Goal: Transaction & Acquisition: Purchase product/service

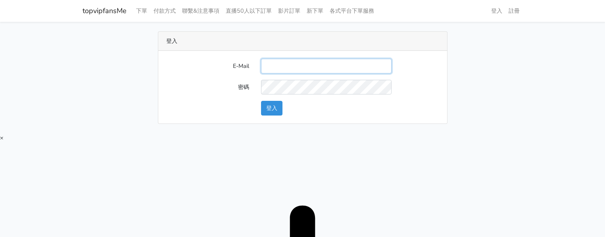
click at [335, 70] on input "E-Mail" at bounding box center [326, 66] width 130 height 15
type input "twtop123@uahoo.com.tw"
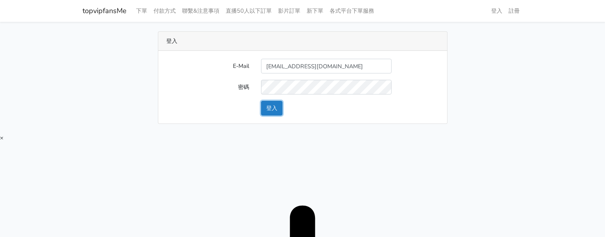
click at [278, 106] on button "登入" at bounding box center [271, 108] width 21 height 15
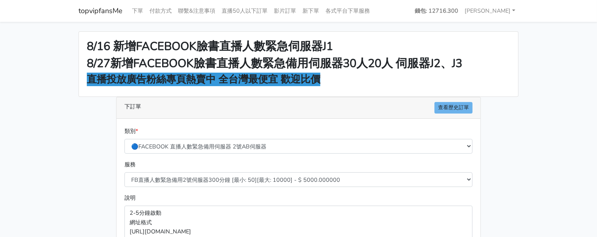
click at [488, 59] on h2 "8/27新增FACEBOOK臉書直播人數緊急備用伺服器30人20人 伺服器J2、J3" at bounding box center [298, 64] width 423 height 14
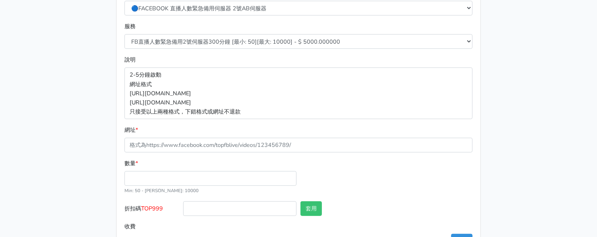
scroll to position [18, 0]
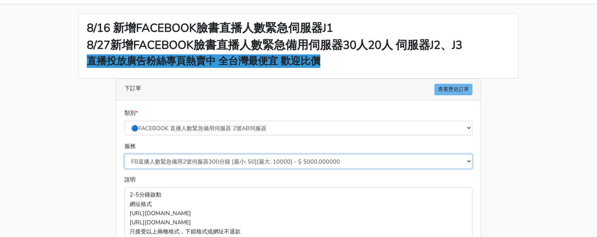
click at [215, 166] on select "FB直播人數緊急備用2號伺服器300分鐘 [最小: 50][最大: 10000] - $ 5000.000000 FB直播人數緊急備用2號伺服器60分鐘 [最…" at bounding box center [299, 161] width 348 height 15
select select "578"
click at [125, 154] on select "FB直播人數緊急備用2號伺服器300分鐘 [最小: 50][最大: 10000] - $ 5000.000000 FB直播人數緊急備用2號伺服器60分鐘 [最…" at bounding box center [299, 161] width 348 height 15
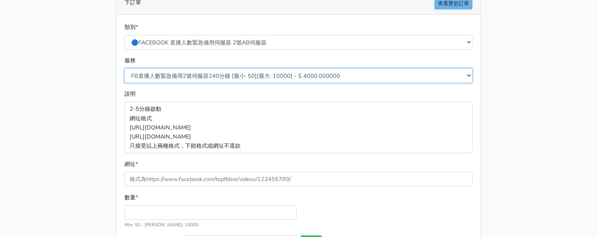
scroll to position [167, 0]
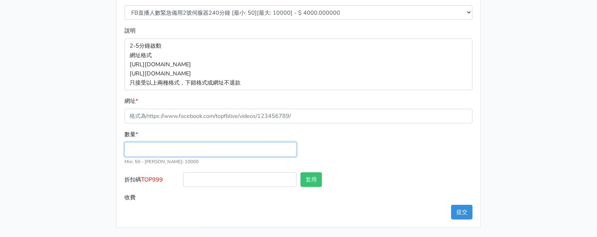
click at [150, 149] on input "數量 *" at bounding box center [211, 149] width 172 height 15
type input "100"
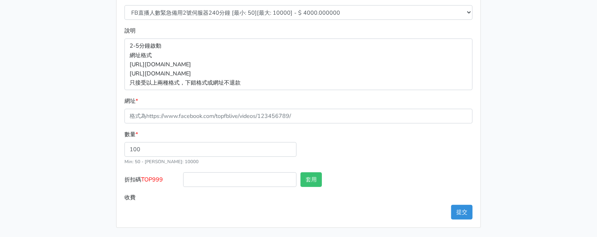
type input "400.000"
click at [40, 111] on main "8/16 新增FACEBOOK臉書直播人數緊急伺服器J1 8/27新增FACEBOOK臉書直播人數緊急備用伺服器30人20人 伺服器J2、J3 直播投放廣告粉…" at bounding box center [298, 46] width 597 height 382
click at [568, 53] on main "8/16 新增FACEBOOK臉書直播人數緊急伺服器J1 8/27新增FACEBOOK臉書直播人數緊急備用伺服器30人20人 伺服器J2、J3 直播投放廣告粉…" at bounding box center [298, 46] width 597 height 382
click at [537, 105] on main "8/16 新增FACEBOOK臉書直播人數緊急伺服器J1 8/27新增FACEBOOK臉書直播人數緊急備用伺服器30人20人 伺服器J2、J3 直播投放廣告粉…" at bounding box center [298, 46] width 597 height 382
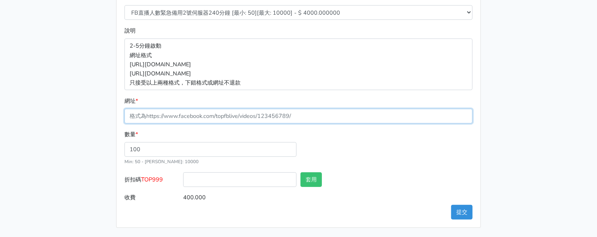
click at [199, 115] on input "網址 *" at bounding box center [299, 116] width 348 height 15
paste input "[URL][DOMAIN_NAME]"
type input "[URL][DOMAIN_NAME]"
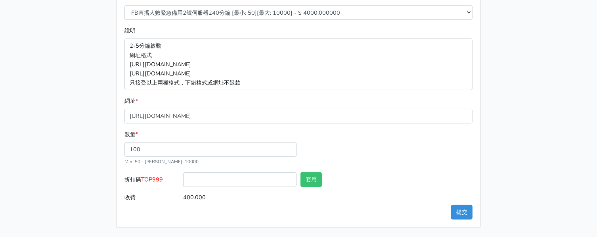
click at [155, 176] on span "TOP999" at bounding box center [152, 179] width 22 height 8
click at [183, 176] on input "折扣碼 TOP999" at bounding box center [239, 179] width 113 height 15
click at [155, 176] on span "TOP999" at bounding box center [152, 179] width 22 height 8
click at [183, 176] on input "折扣碼 TOP999" at bounding box center [239, 179] width 113 height 15
copy span "TOP999"
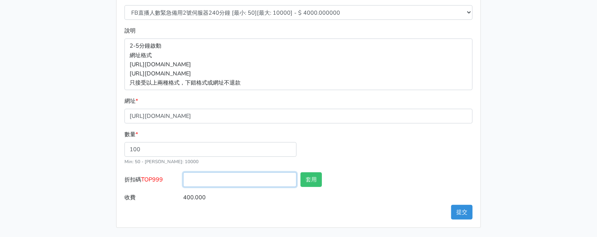
drag, startPoint x: 207, startPoint y: 178, endPoint x: 211, endPoint y: 181, distance: 5.9
click at [207, 178] on input "折扣碼 TOP999" at bounding box center [239, 179] width 113 height 15
paste input "TOP999"
type input "TOP999"
click at [321, 180] on button "套用" at bounding box center [311, 179] width 21 height 15
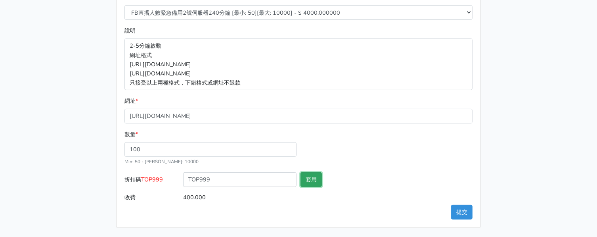
type input "套用失敗"
click at [466, 211] on button "提交" at bounding box center [461, 212] width 21 height 15
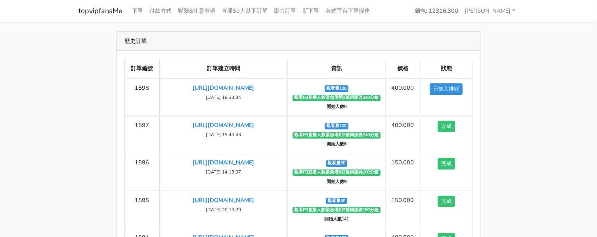
drag, startPoint x: 474, startPoint y: 60, endPoint x: 393, endPoint y: 38, distance: 84.2
click at [474, 59] on div "訂單編號 訂單建立時間 資訊 價格 狀態 1598 [URL][DOMAIN_NAME] [DATE] 19:33:34 觀看量100 開始人數0 ‹" at bounding box center [299, 175] width 364 height 249
